Goal: Task Accomplishment & Management: Manage account settings

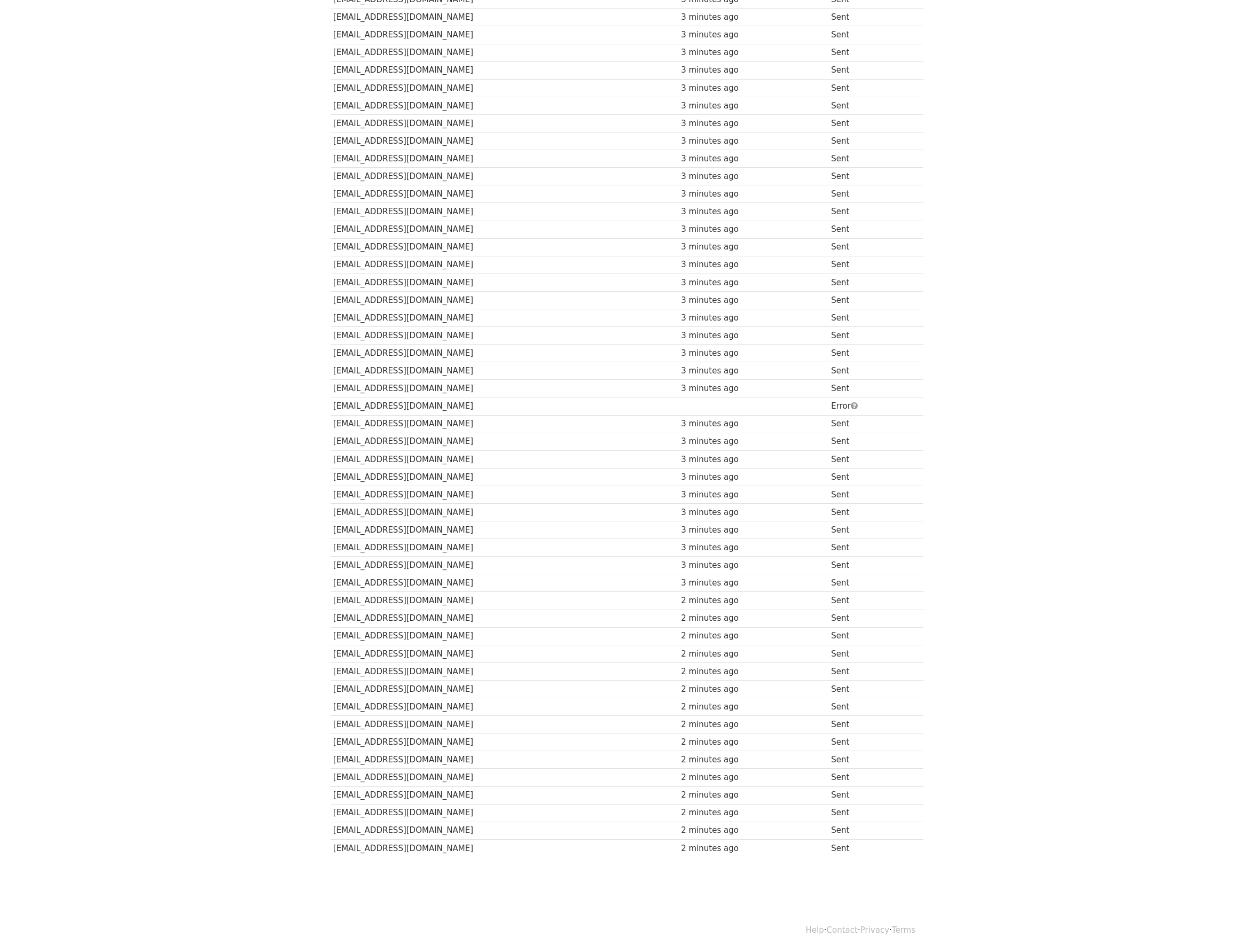
scroll to position [234, 0]
click at [417, 902] on body "MergeMail Campaigns Templates Reports Open Gmail Daily emails left: 1 Help [EMA…" at bounding box center [627, 351] width 1254 height 1114
